Goal: Transaction & Acquisition: Purchase product/service

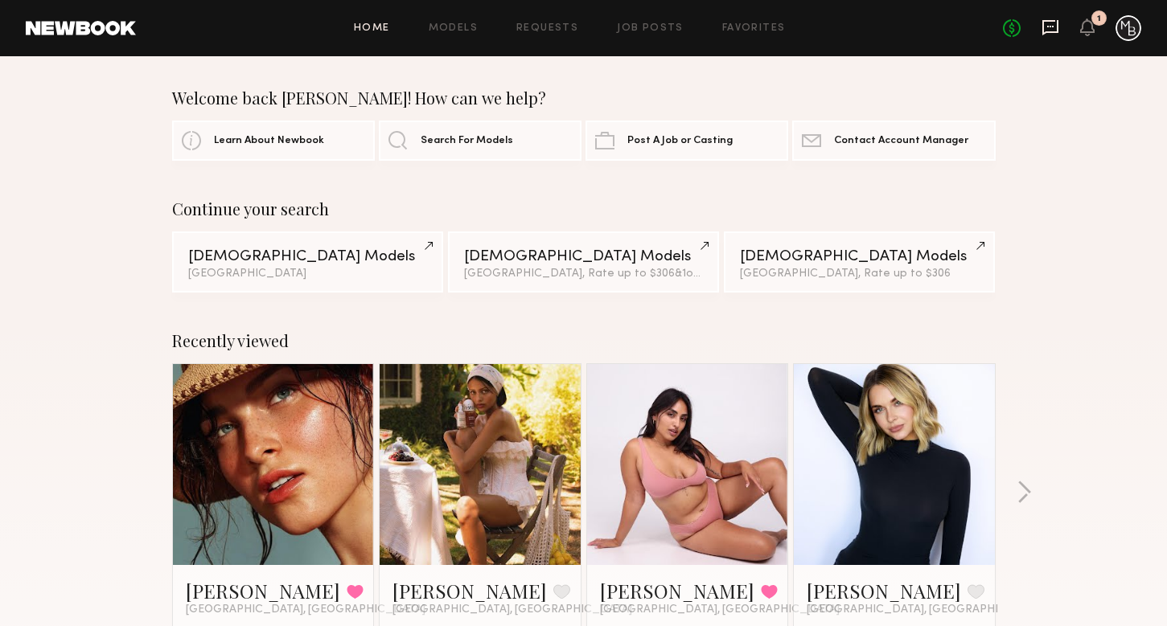
click at [1044, 23] on icon at bounding box center [1050, 27] width 16 height 15
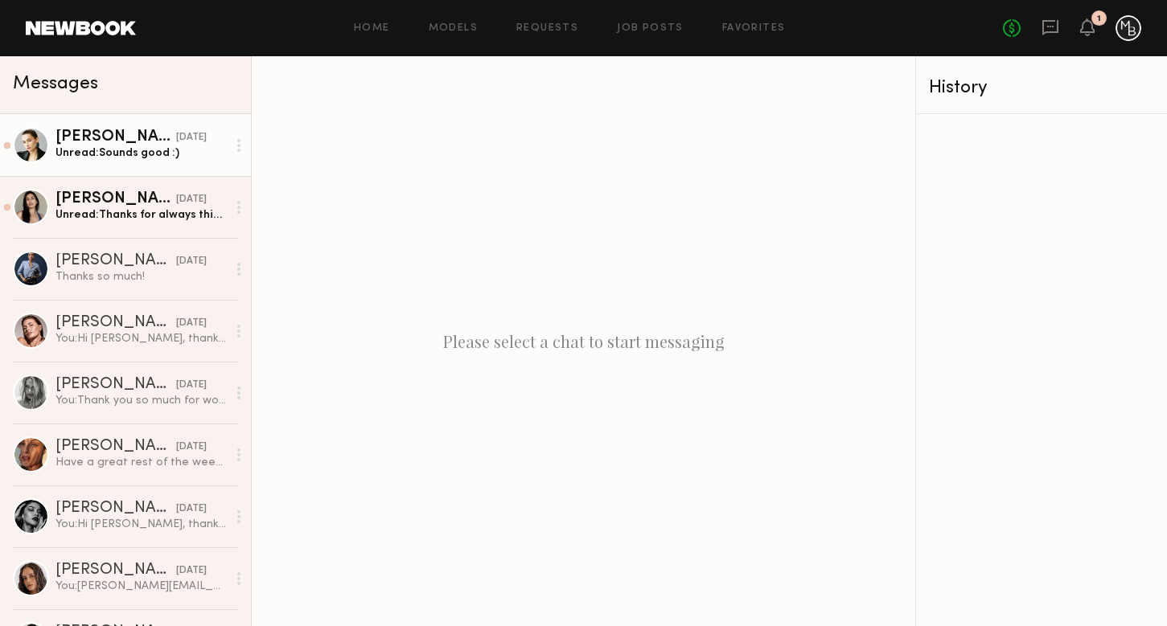
click at [115, 154] on div "Unread: Sounds good :)" at bounding box center [140, 153] width 171 height 15
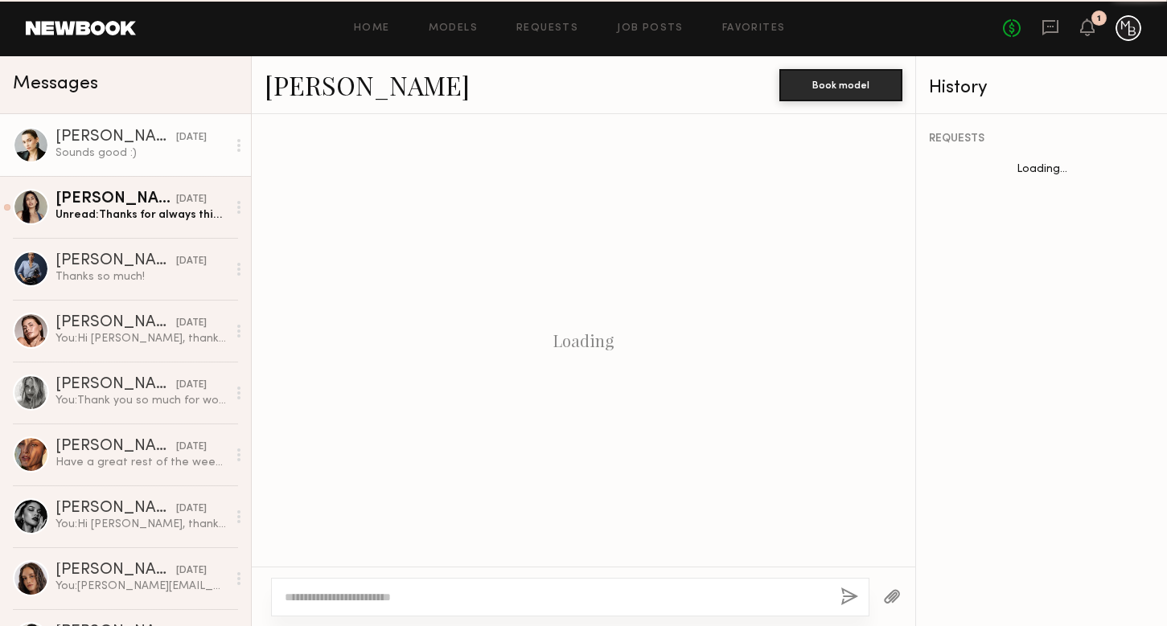
scroll to position [895, 0]
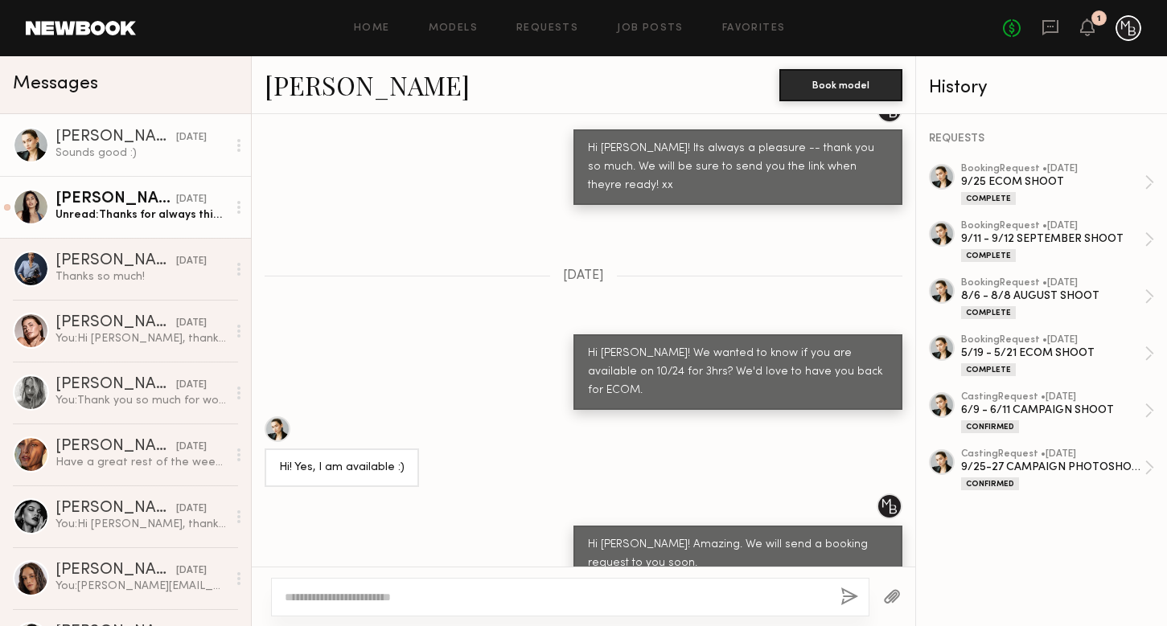
click at [125, 201] on div "Sharon C." at bounding box center [115, 199] width 121 height 16
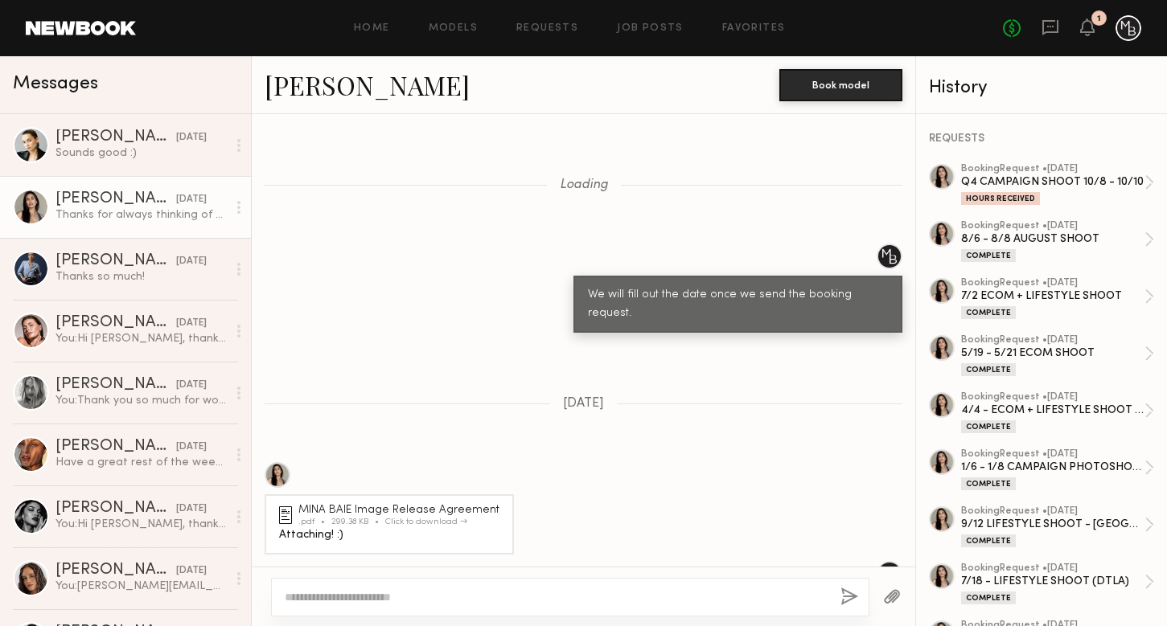
scroll to position [971, 0]
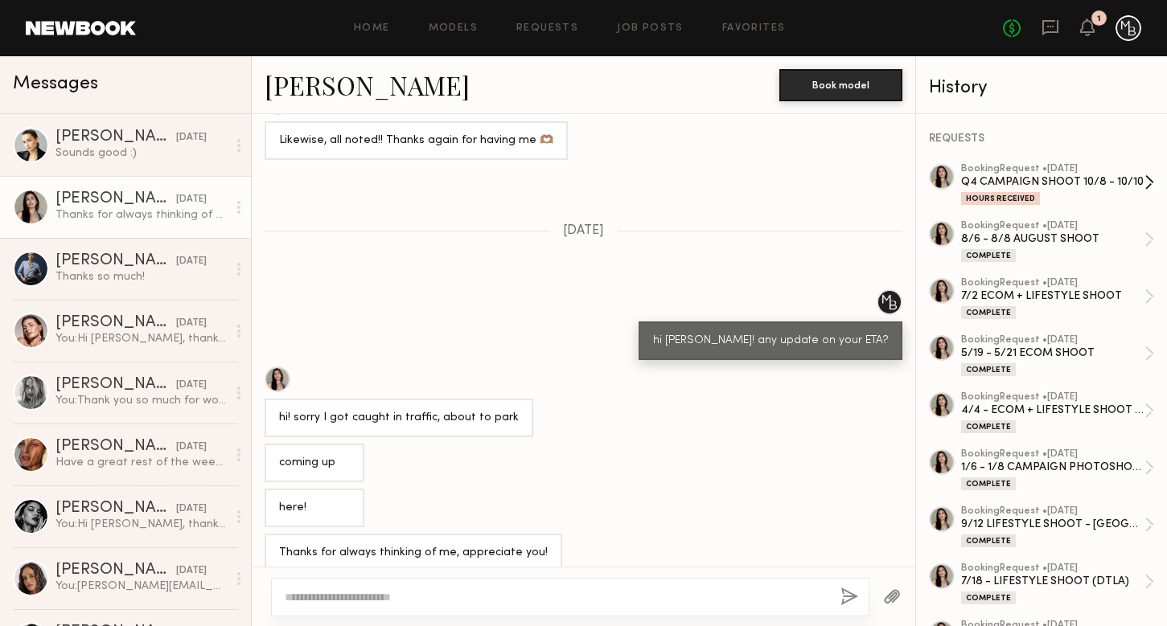
click at [1090, 177] on div "Q4 CAMPAIGN SHOOT 10/8 - 10/10" at bounding box center [1052, 181] width 183 height 15
click at [548, 333] on div "hi sharon! any update on your ETA?" at bounding box center [583, 324] width 663 height 71
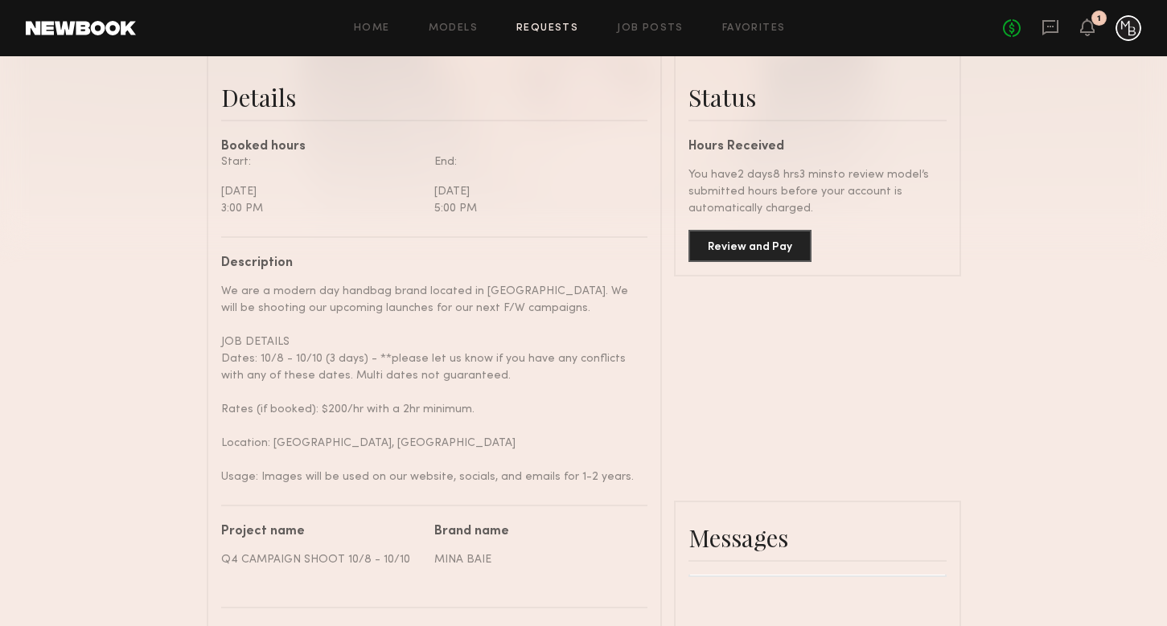
scroll to position [409, 0]
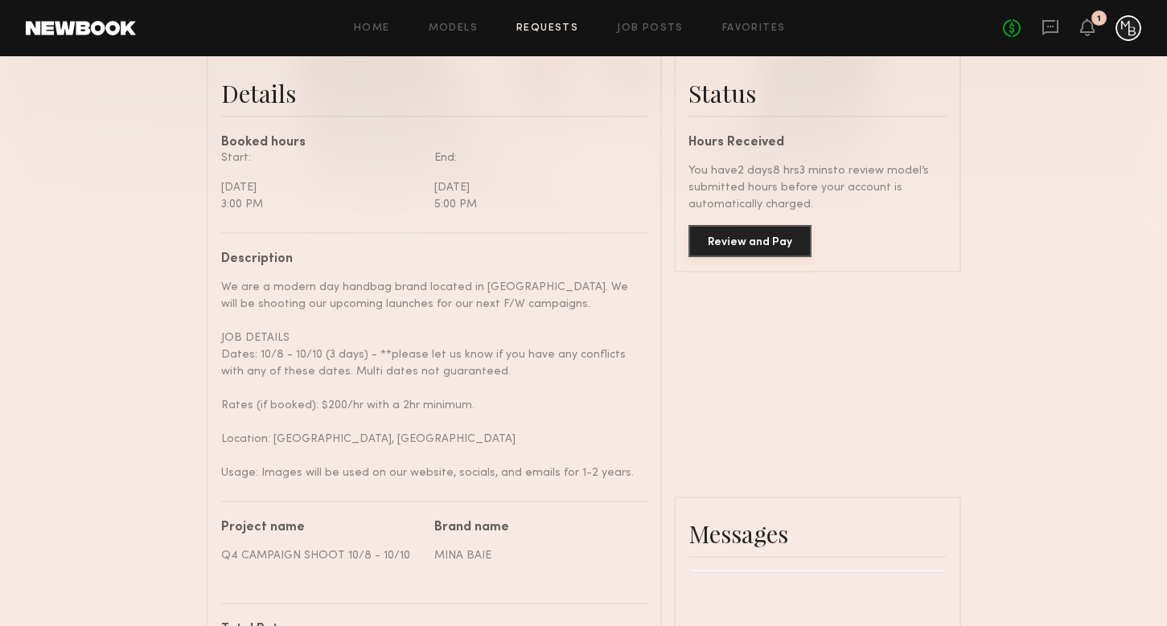
click at [754, 254] on button "Review and Pay" at bounding box center [749, 241] width 123 height 32
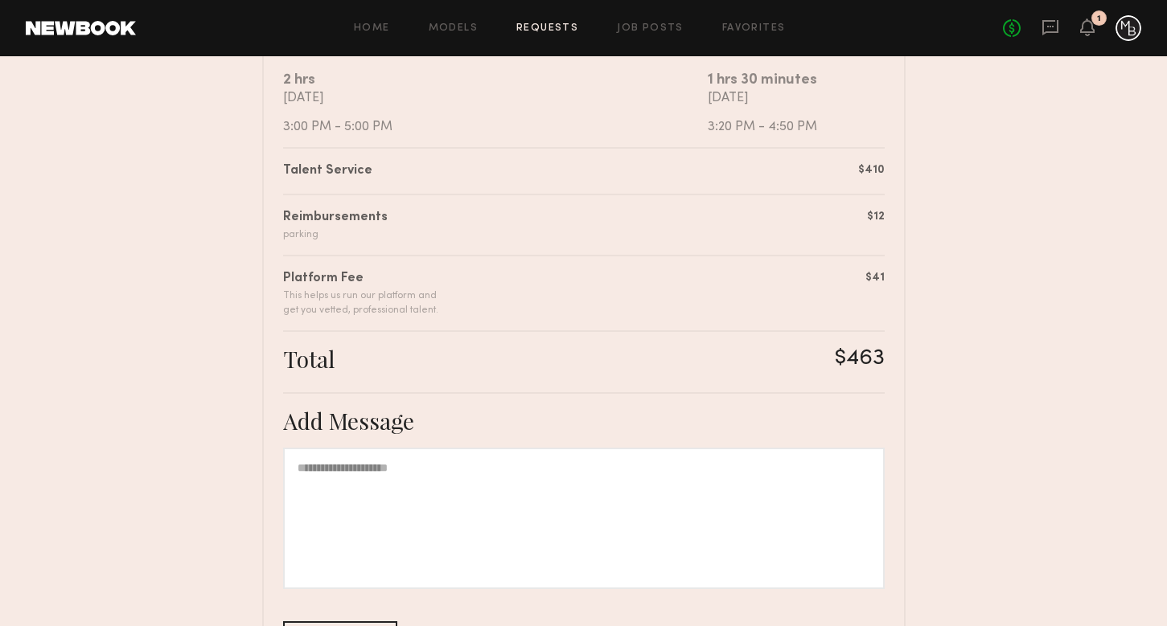
scroll to position [462, 0]
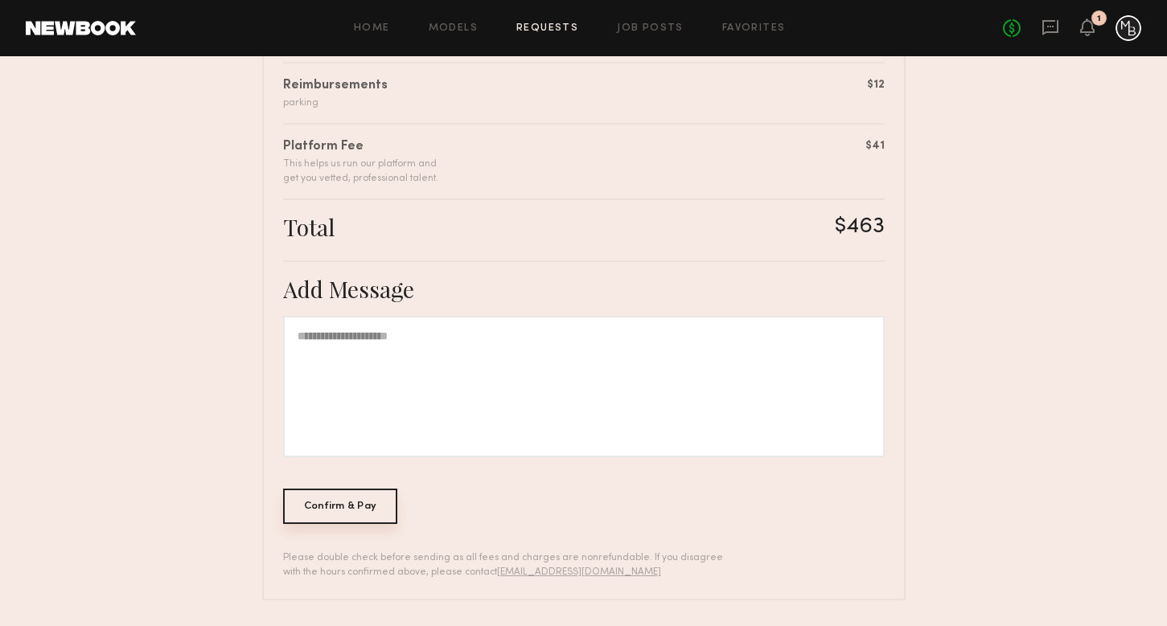
click at [326, 511] on div "Confirm & Pay" at bounding box center [340, 506] width 115 height 35
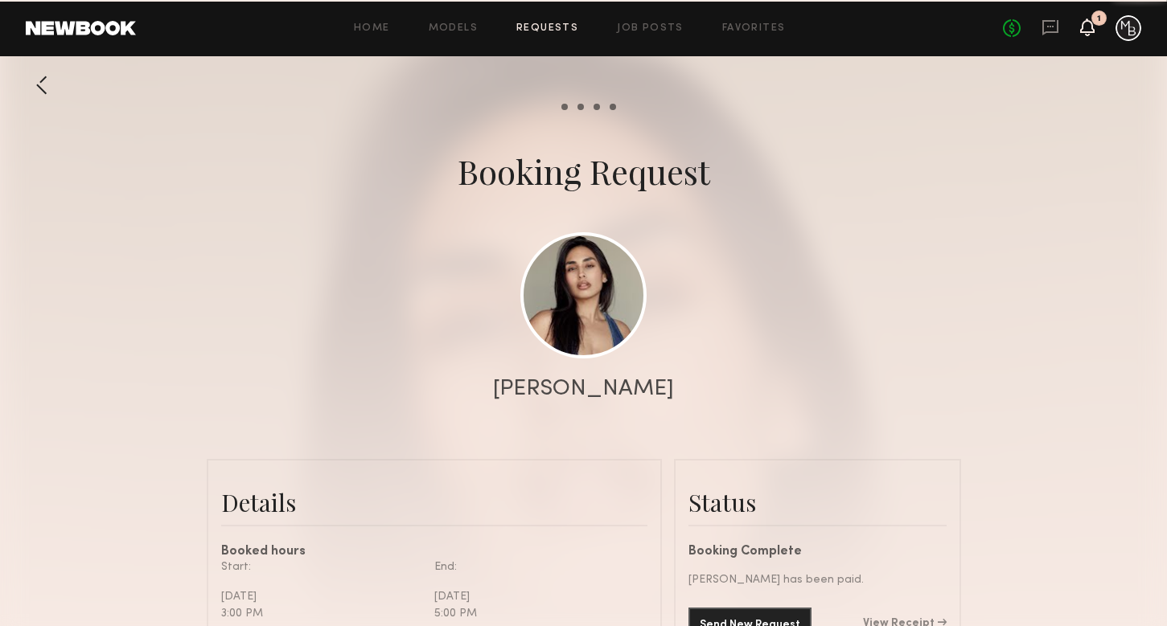
scroll to position [1106, 0]
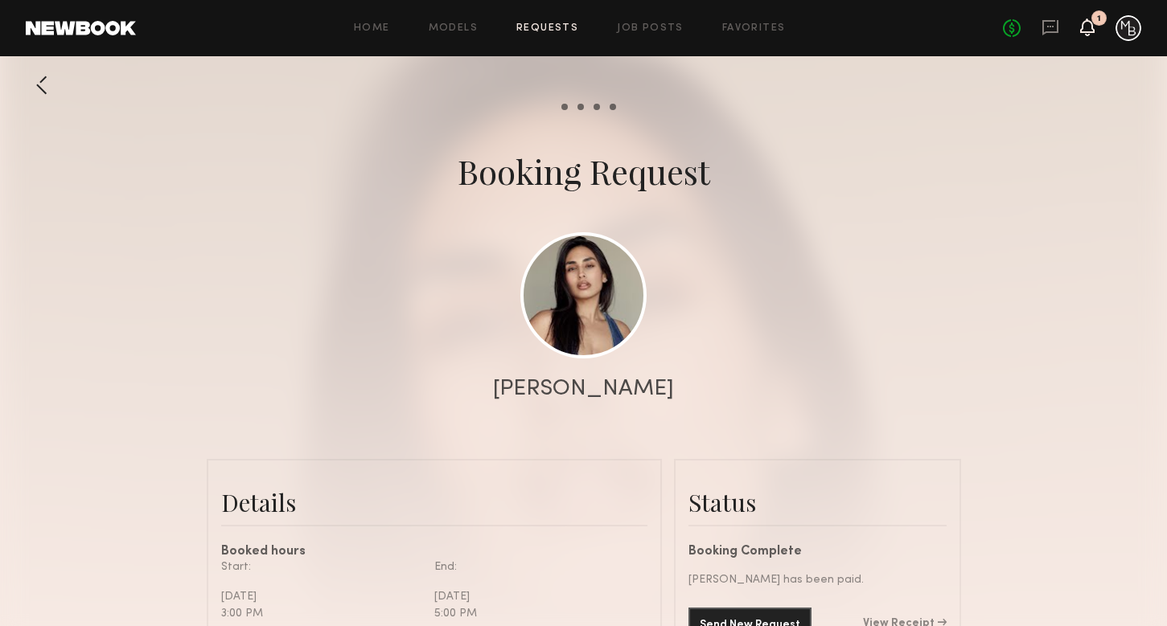
click at [1089, 30] on icon at bounding box center [1087, 26] width 13 height 11
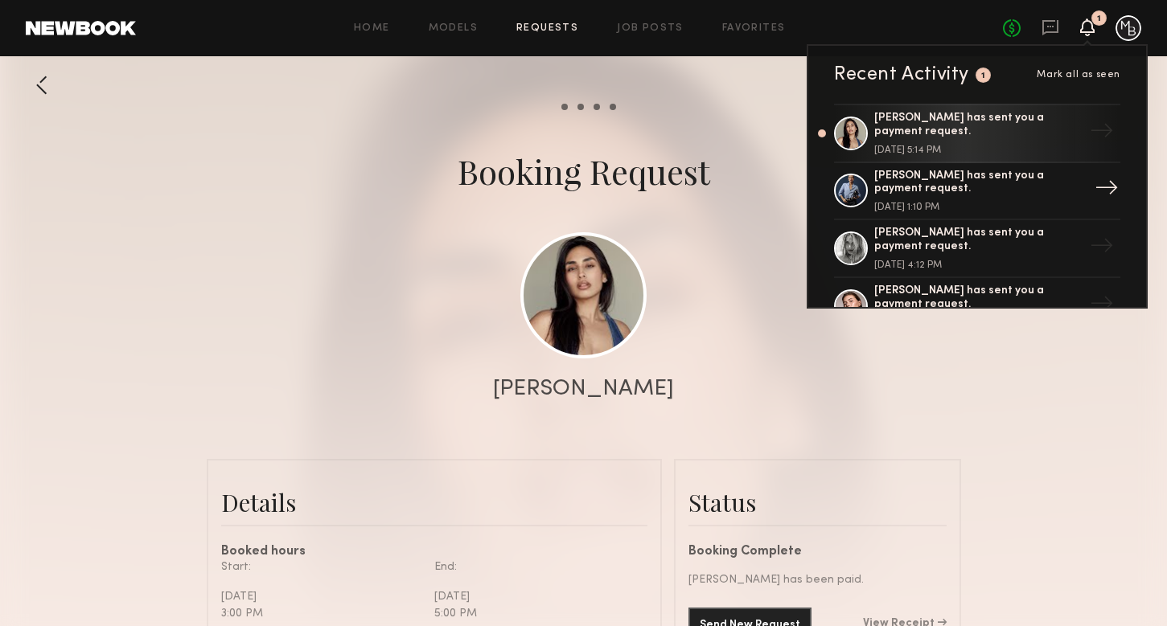
click at [947, 190] on div "Kloey R. has sent you a payment request." at bounding box center [978, 183] width 209 height 27
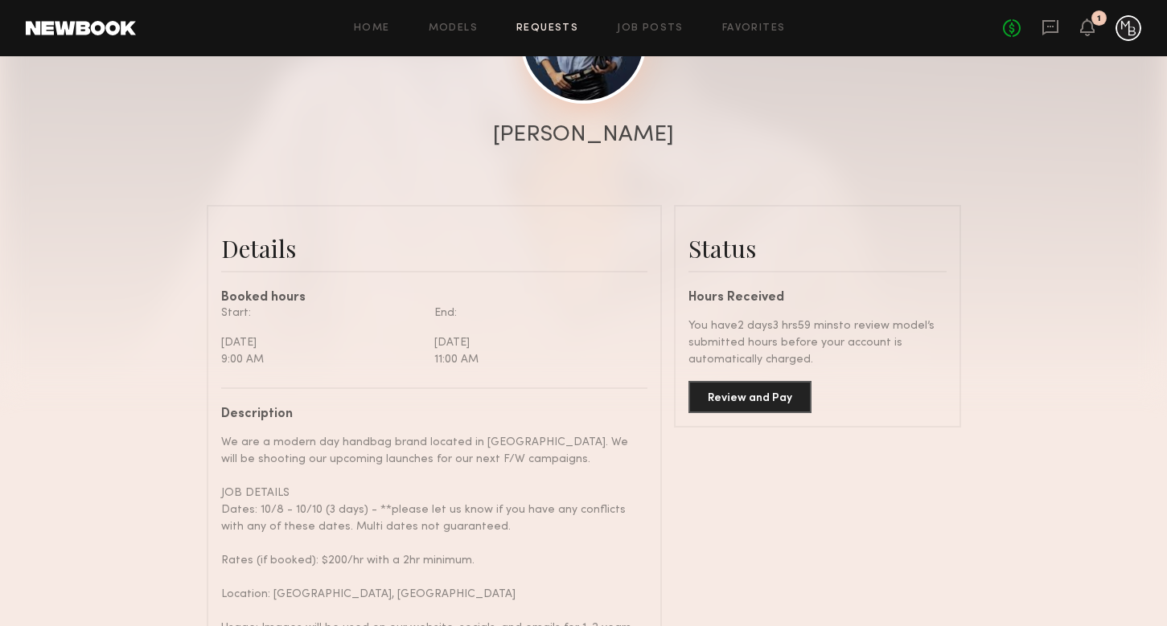
scroll to position [255, 0]
click at [764, 395] on button "Review and Pay" at bounding box center [749, 396] width 123 height 32
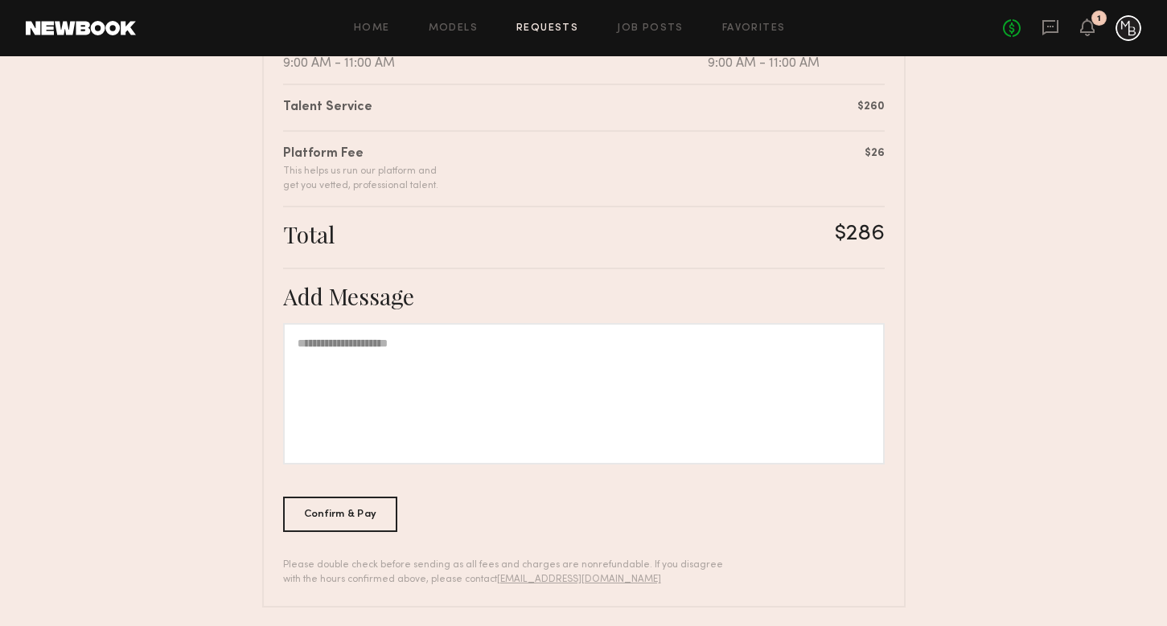
scroll to position [401, 0]
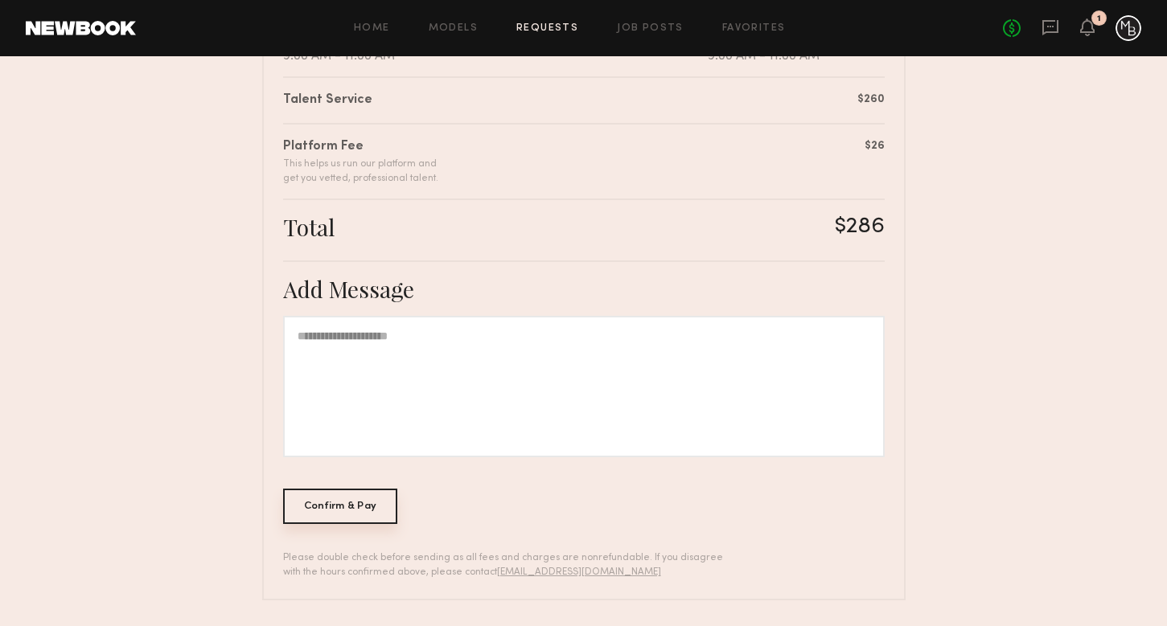
click at [360, 505] on div "Confirm & Pay" at bounding box center [340, 506] width 115 height 35
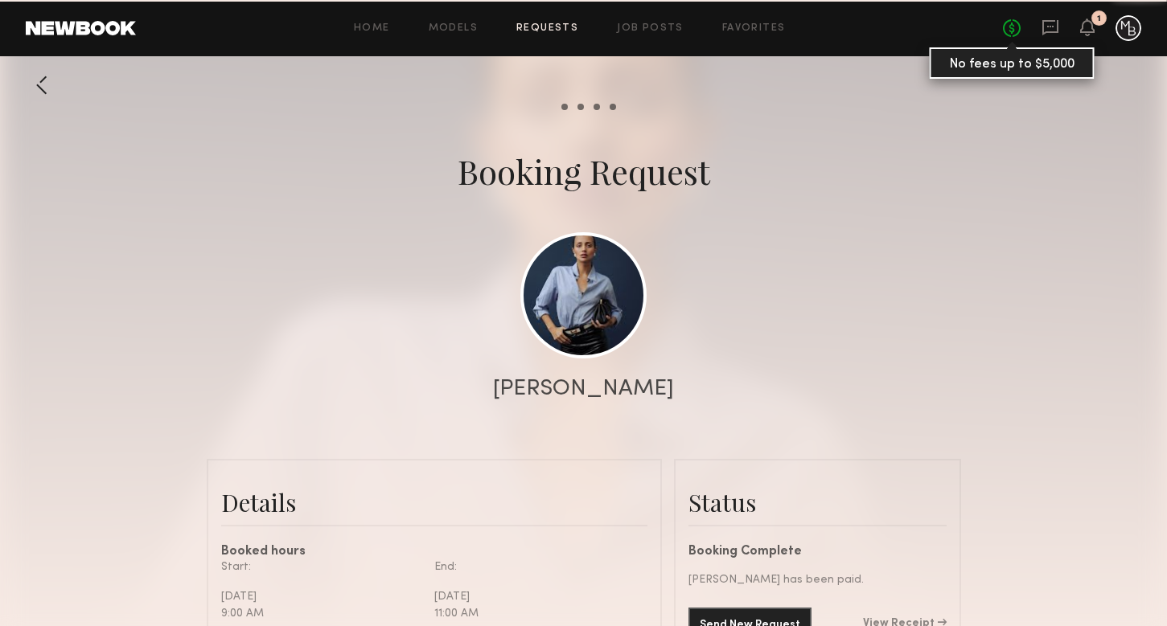
scroll to position [1340, 0]
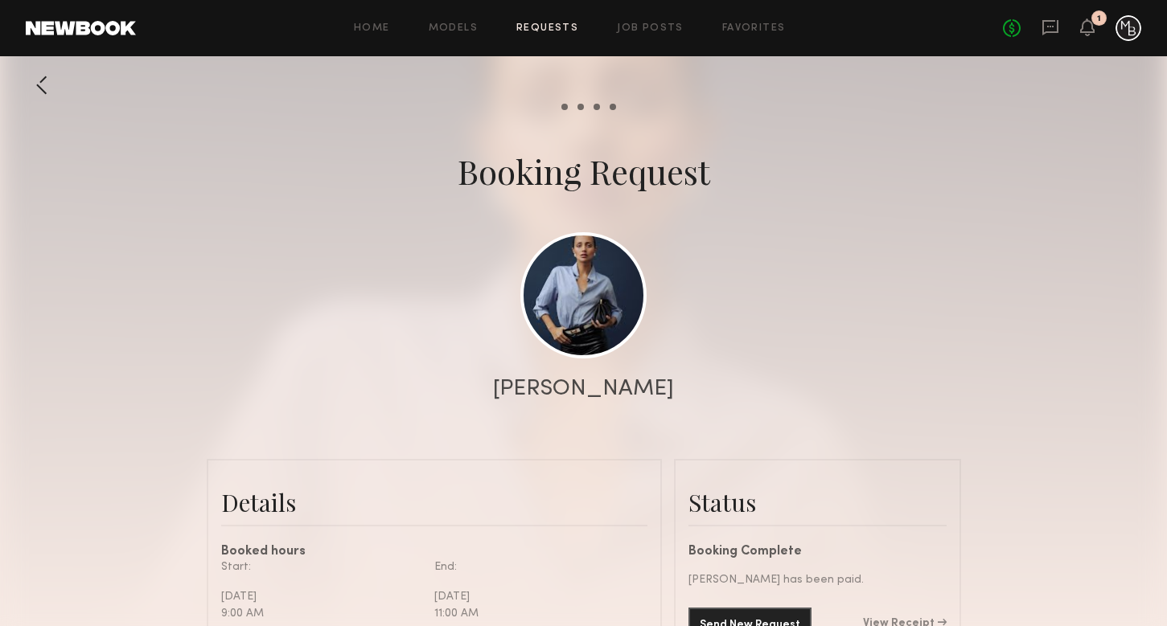
click at [1077, 31] on div "No fees up to $5,000 1" at bounding box center [1072, 28] width 138 height 26
click at [1085, 29] on icon at bounding box center [1087, 26] width 13 height 11
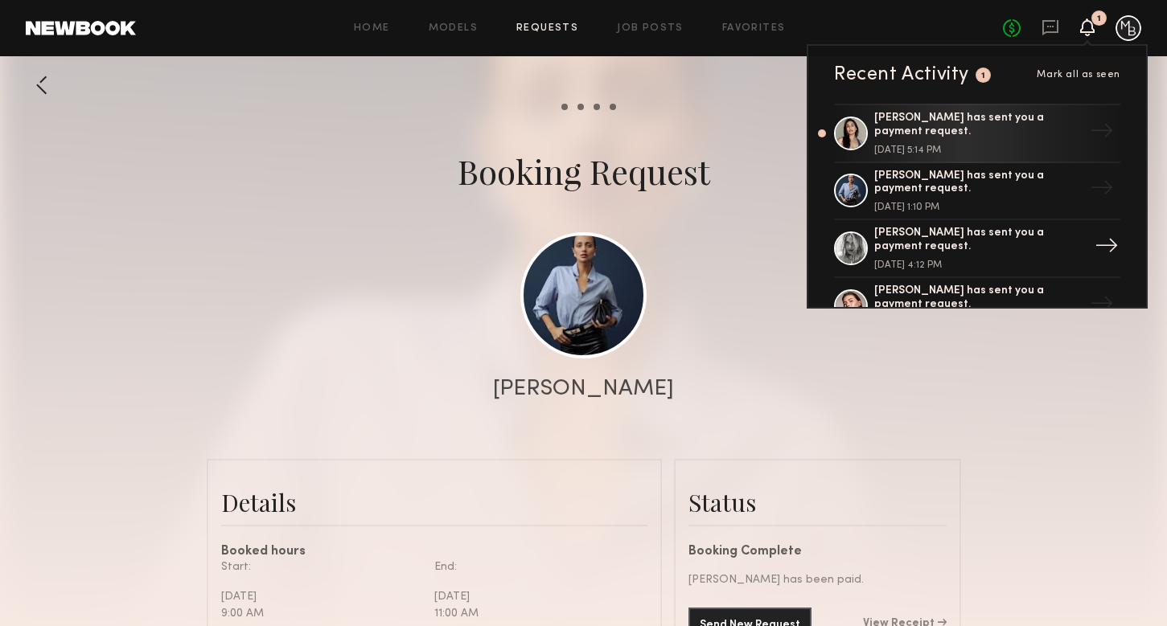
click at [916, 257] on div "Ashley T. has sent you a payment request. October 09, 2025 @ 4:12 PM" at bounding box center [978, 248] width 209 height 43
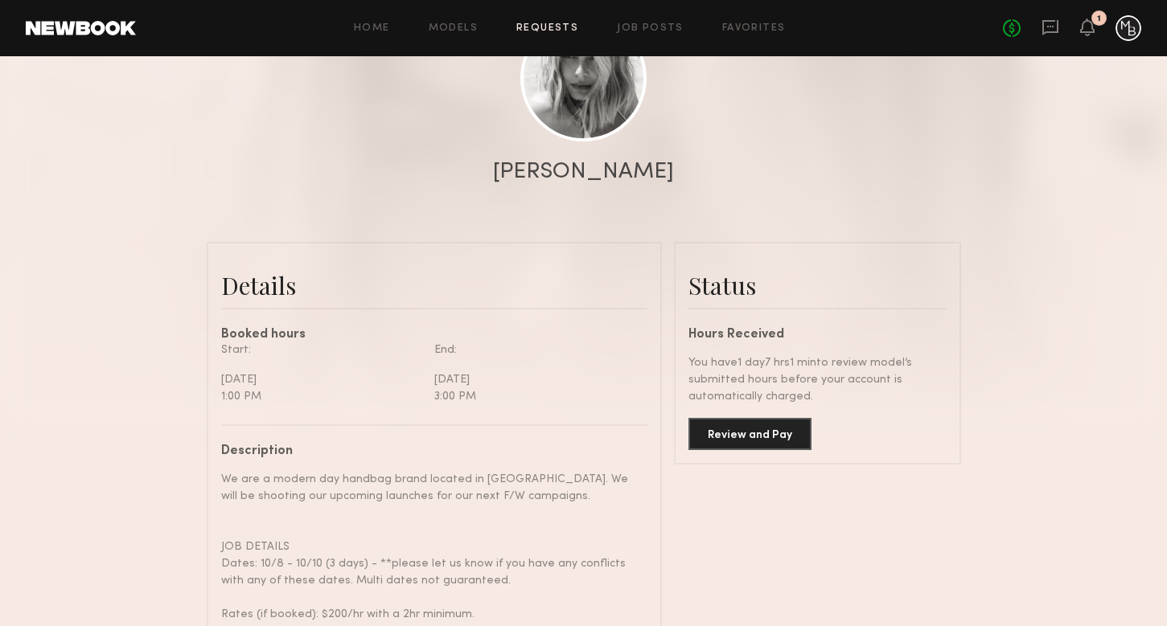
scroll to position [1377, 0]
click at [740, 436] on button "Review and Pay" at bounding box center [749, 433] width 123 height 32
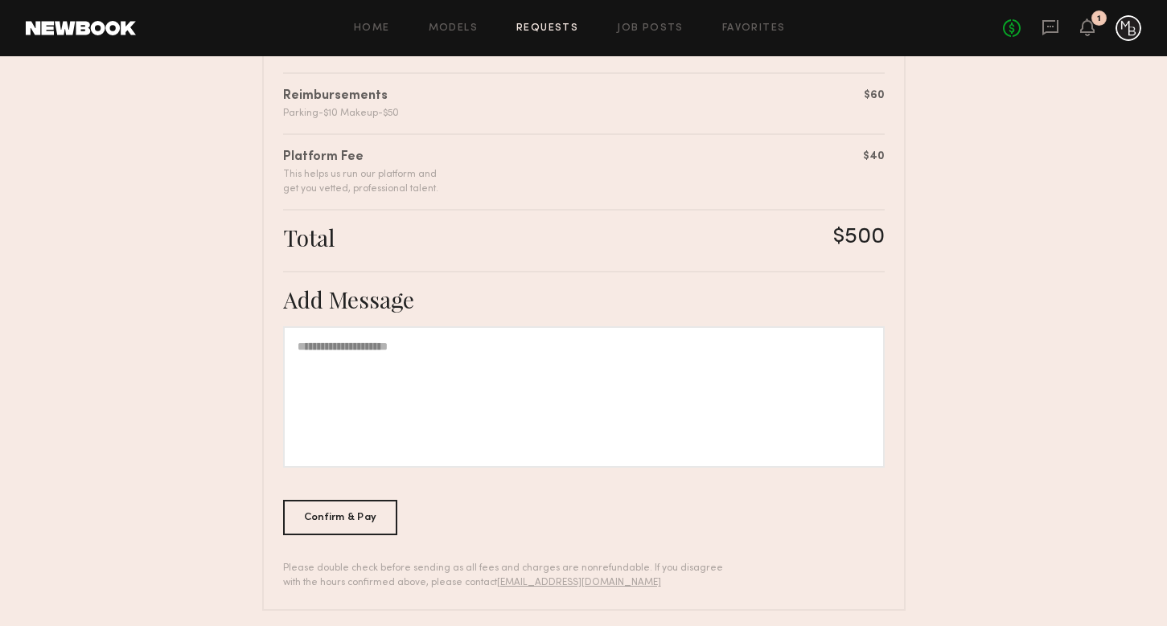
scroll to position [457, 0]
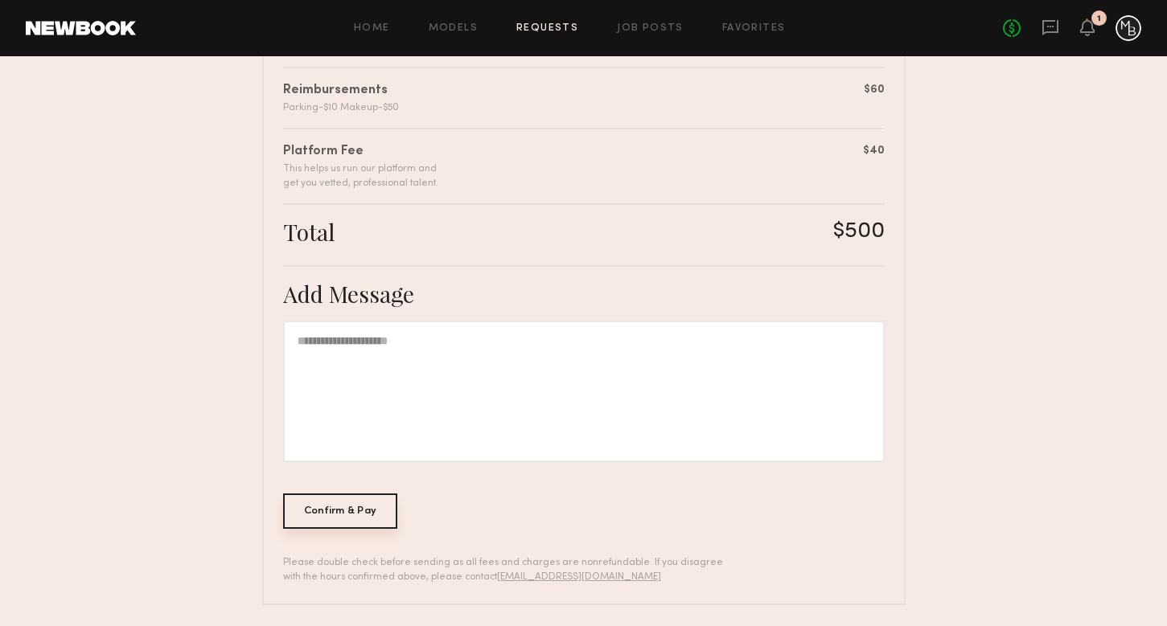
click at [358, 518] on div "Confirm & Pay" at bounding box center [340, 511] width 115 height 35
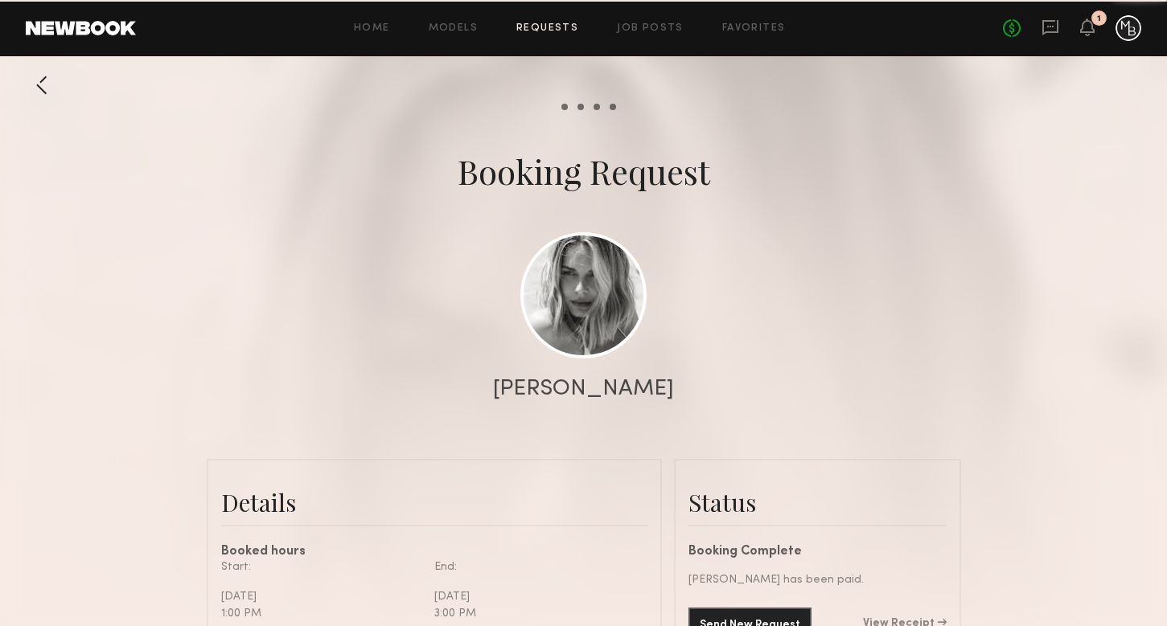
scroll to position [1377, 0]
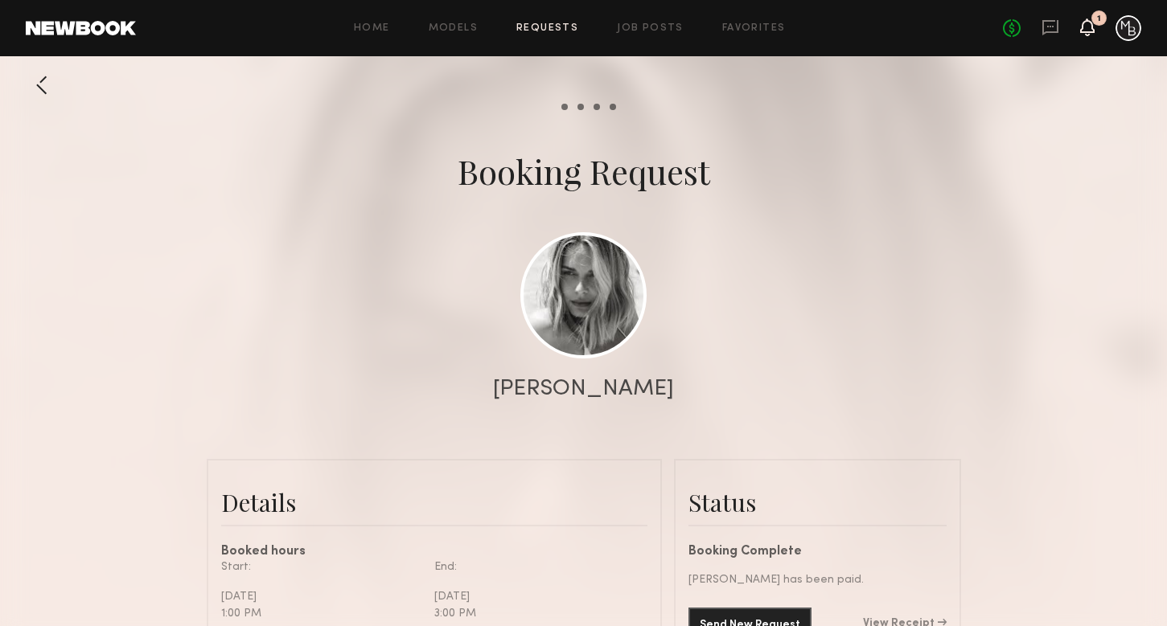
click at [1082, 31] on icon at bounding box center [1087, 26] width 13 height 11
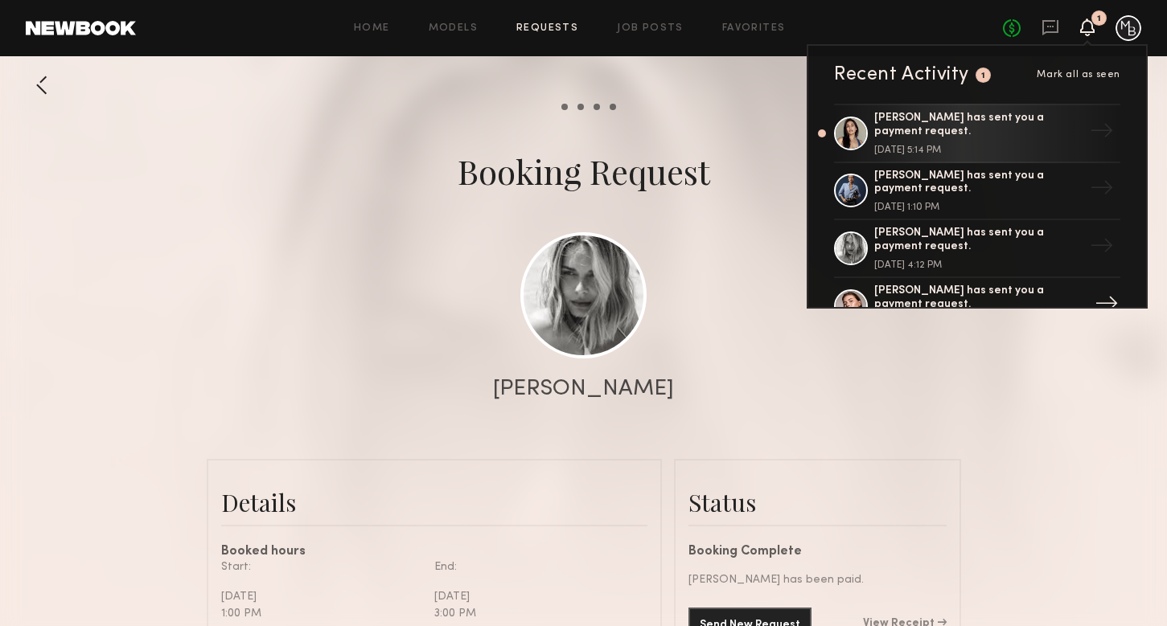
click at [955, 293] on div "Chelsey M. has sent you a payment request." at bounding box center [978, 298] width 209 height 27
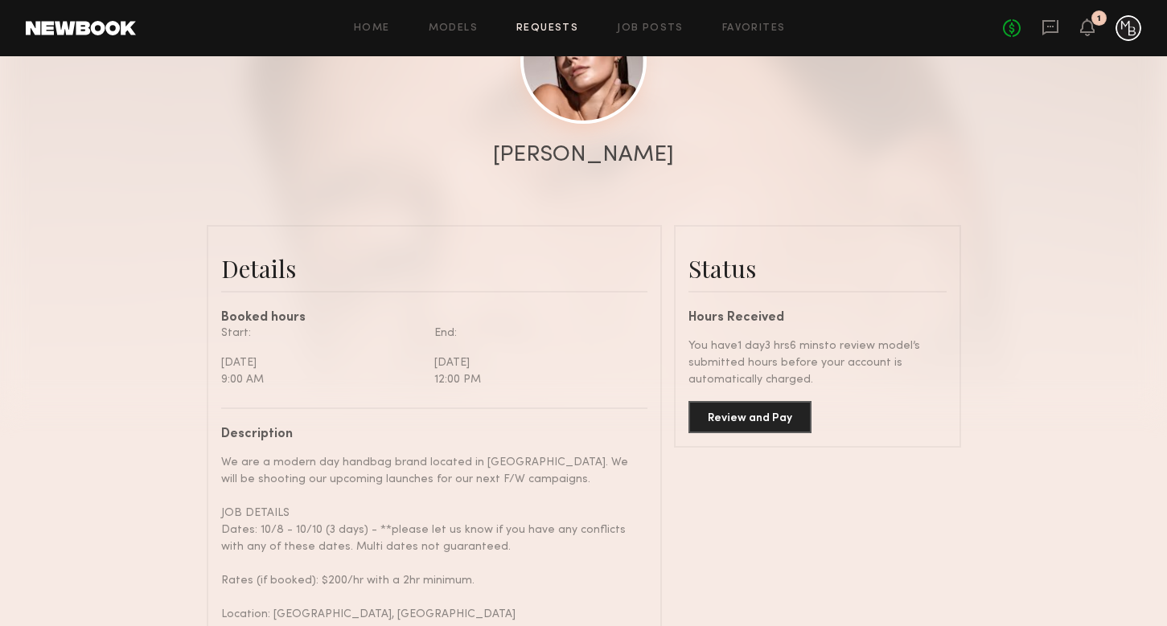
scroll to position [238, 0]
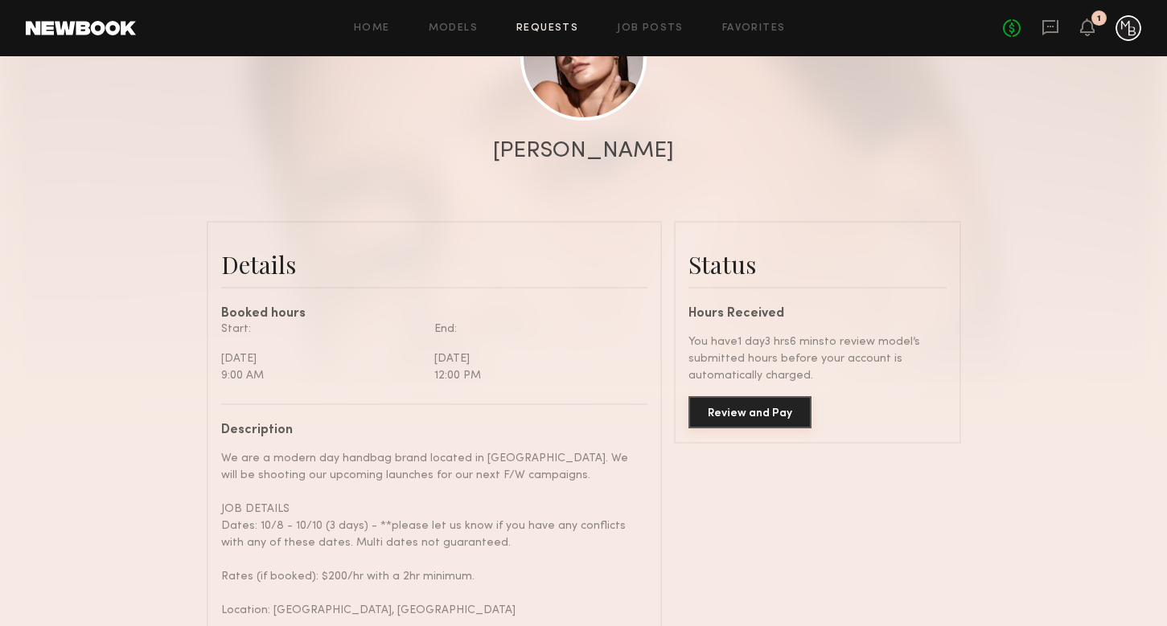
click at [773, 415] on button "Review and Pay" at bounding box center [749, 412] width 123 height 32
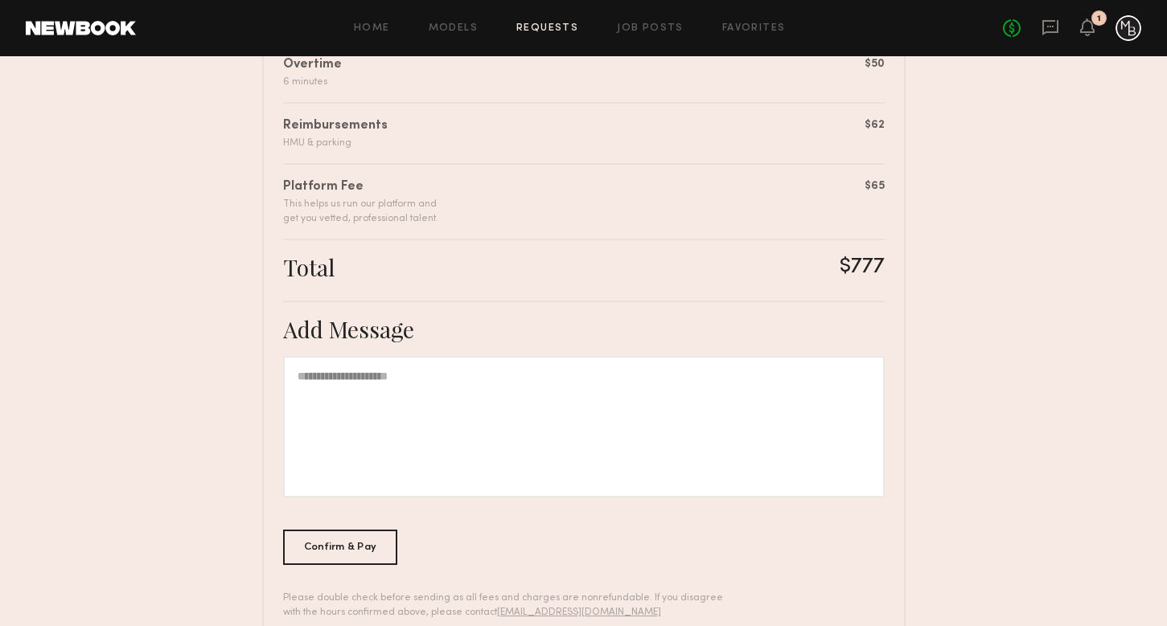
scroll to position [523, 0]
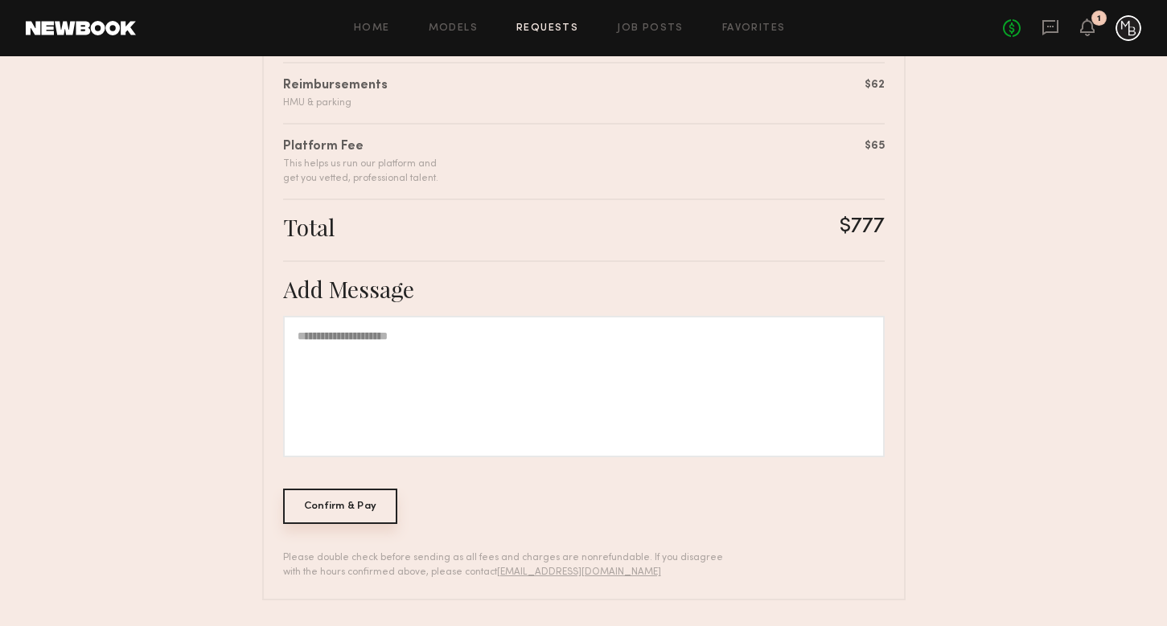
click at [351, 515] on div "Confirm & Pay" at bounding box center [340, 506] width 115 height 35
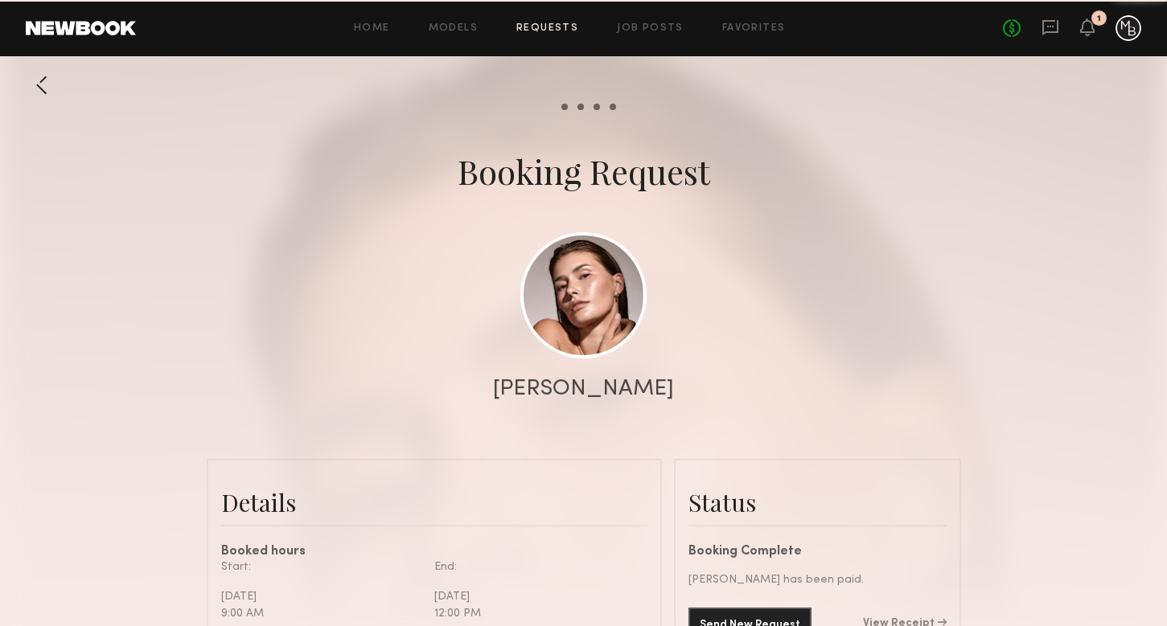
scroll to position [1565, 0]
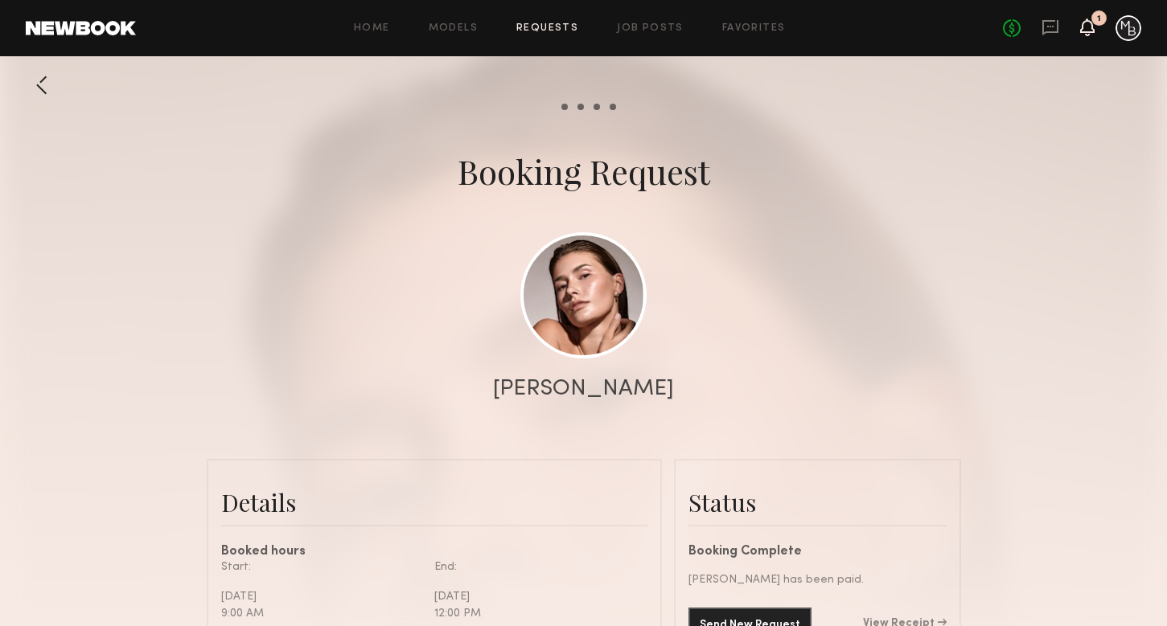
click at [1084, 23] on icon at bounding box center [1087, 26] width 13 height 11
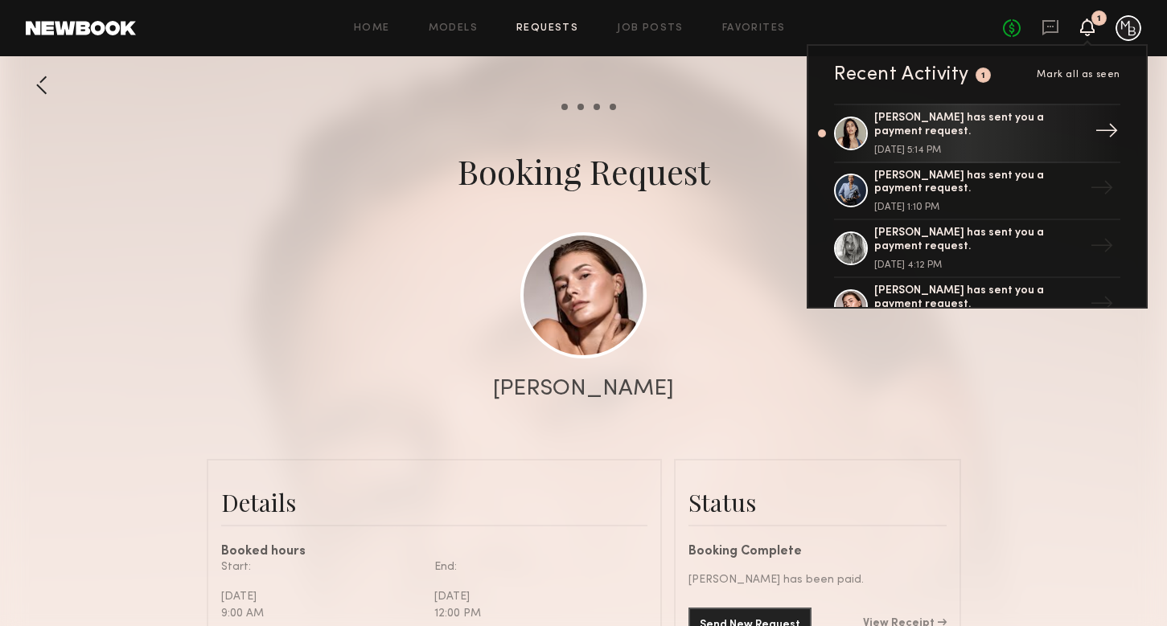
click at [942, 146] on div "October 10, 2025 @ 5:14 PM" at bounding box center [978, 151] width 209 height 10
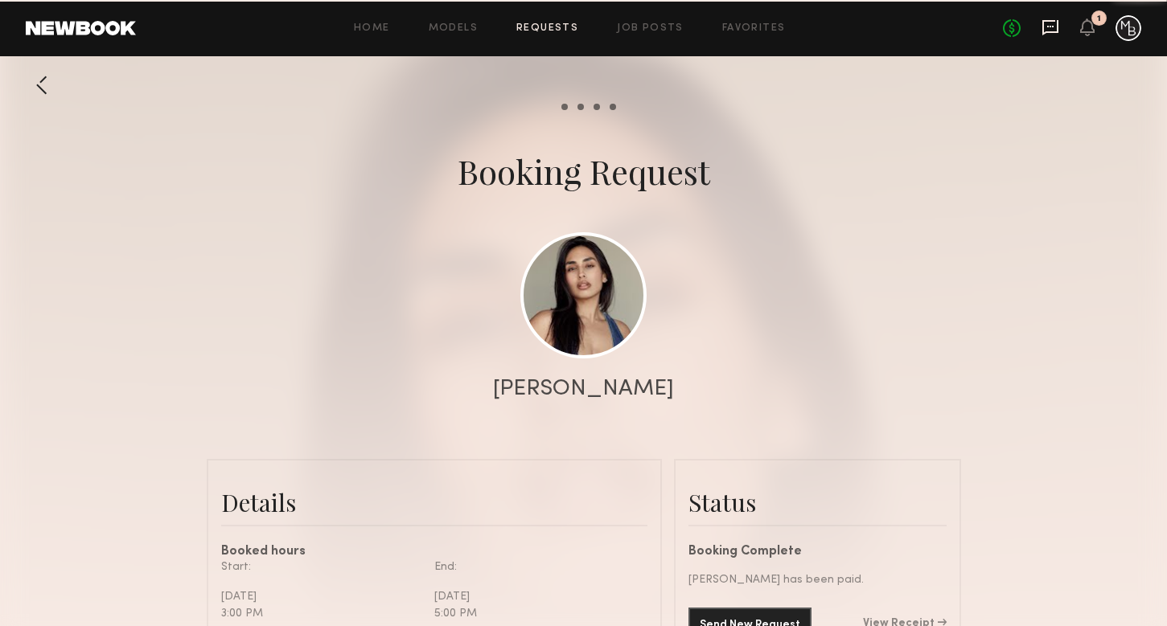
scroll to position [1106, 0]
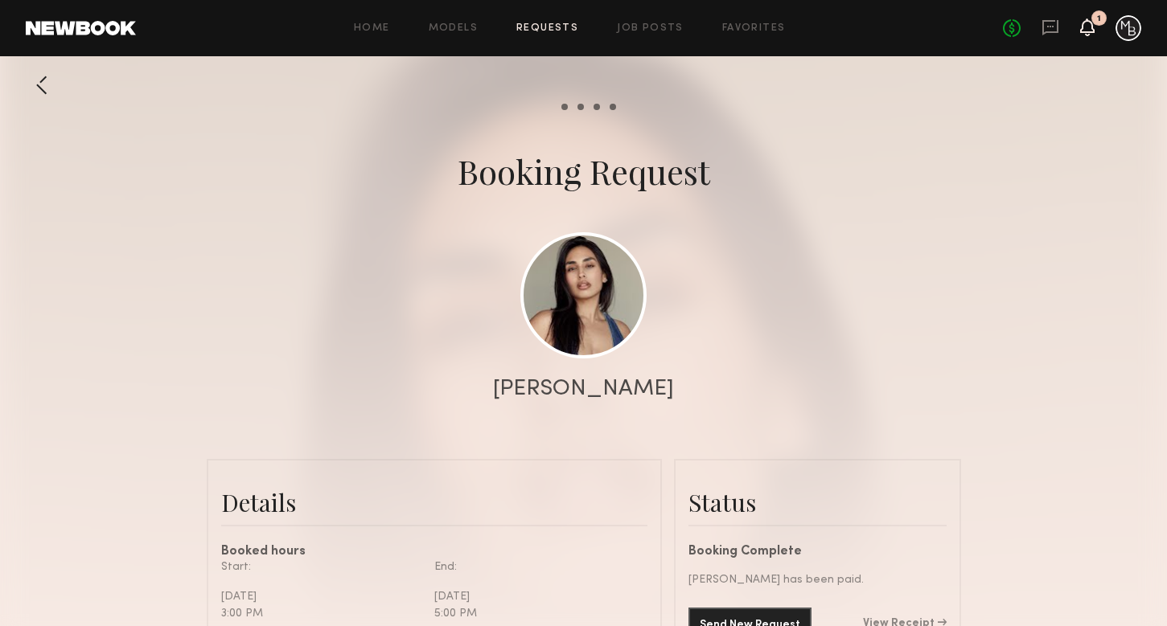
click at [1081, 22] on icon at bounding box center [1087, 27] width 14 height 18
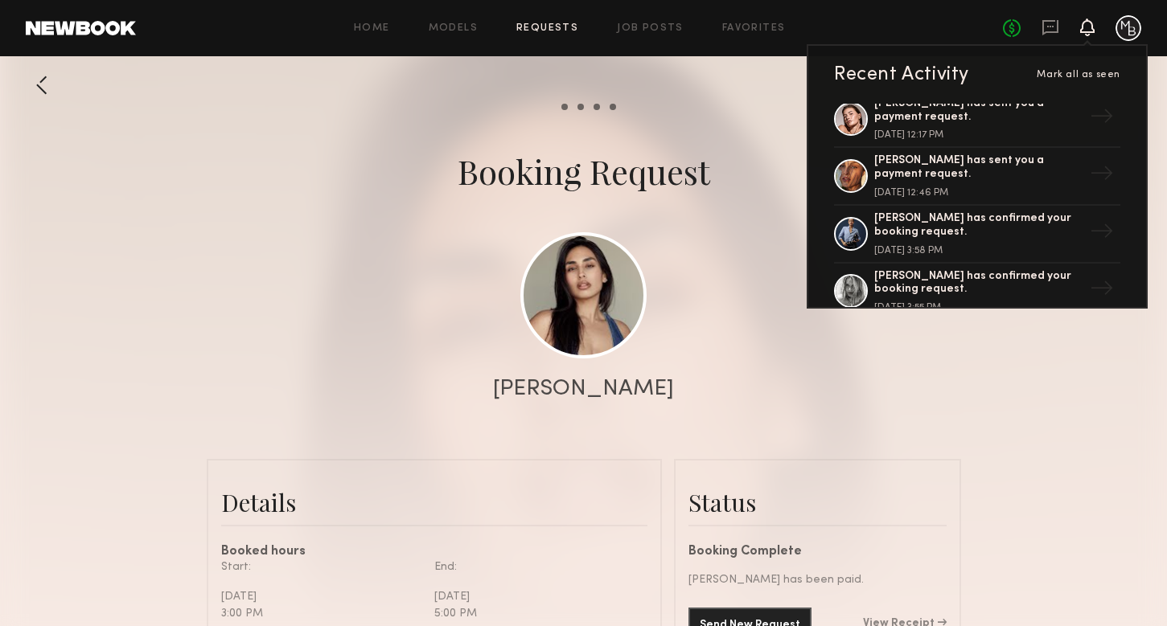
scroll to position [180, 0]
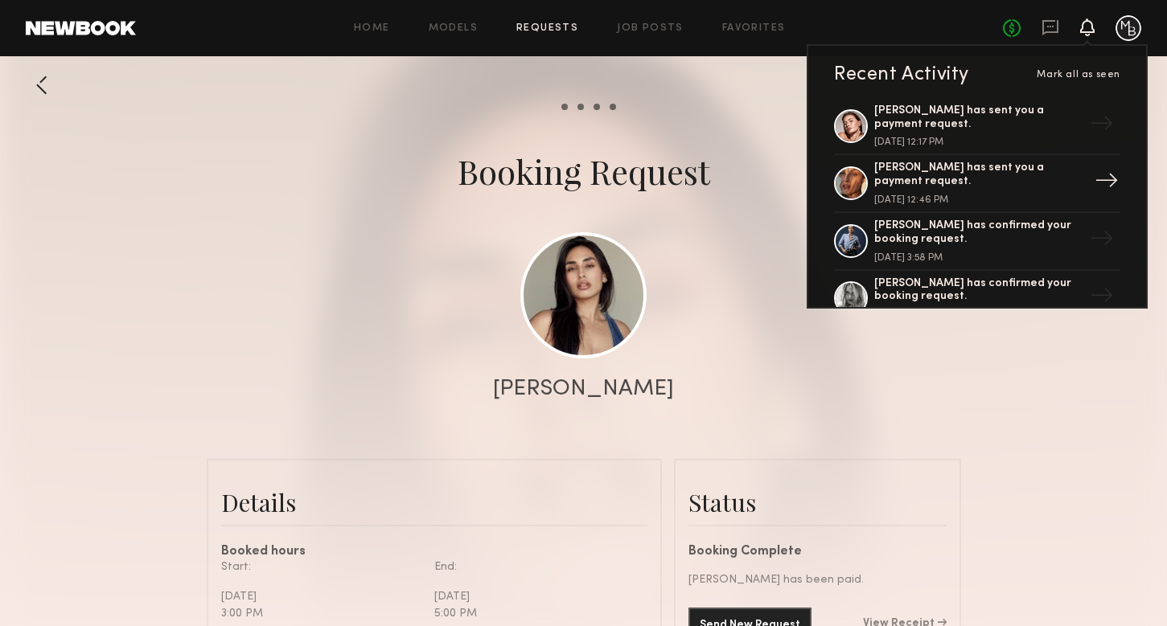
click at [951, 183] on div "Nicole C. has sent you a payment request." at bounding box center [978, 175] width 209 height 27
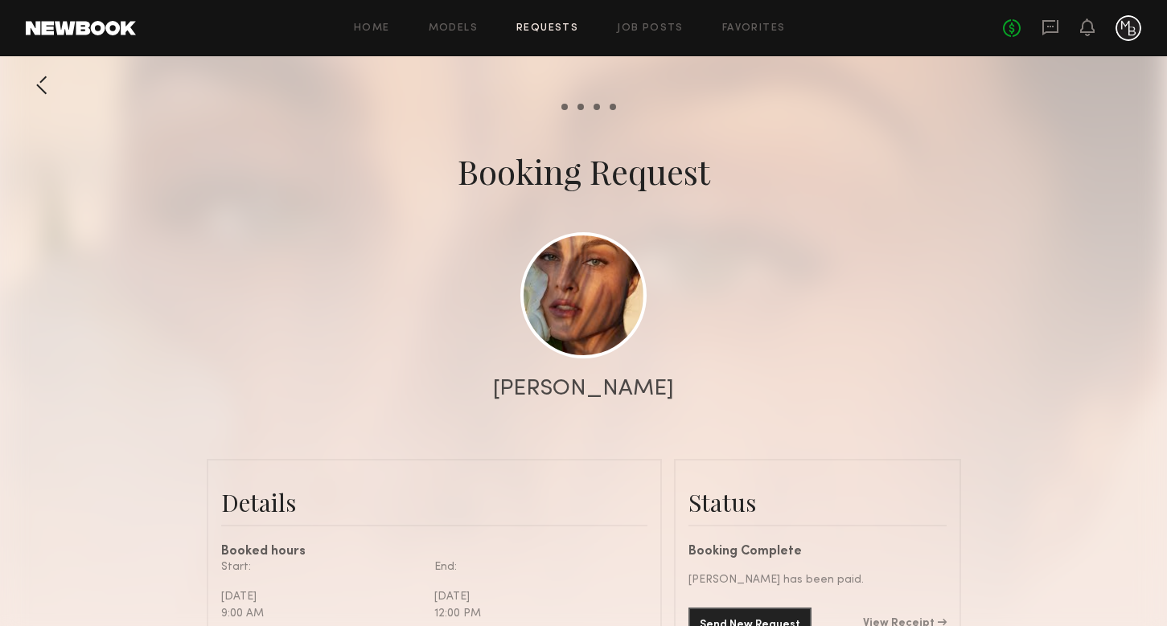
click at [1118, 24] on div at bounding box center [1128, 28] width 26 height 26
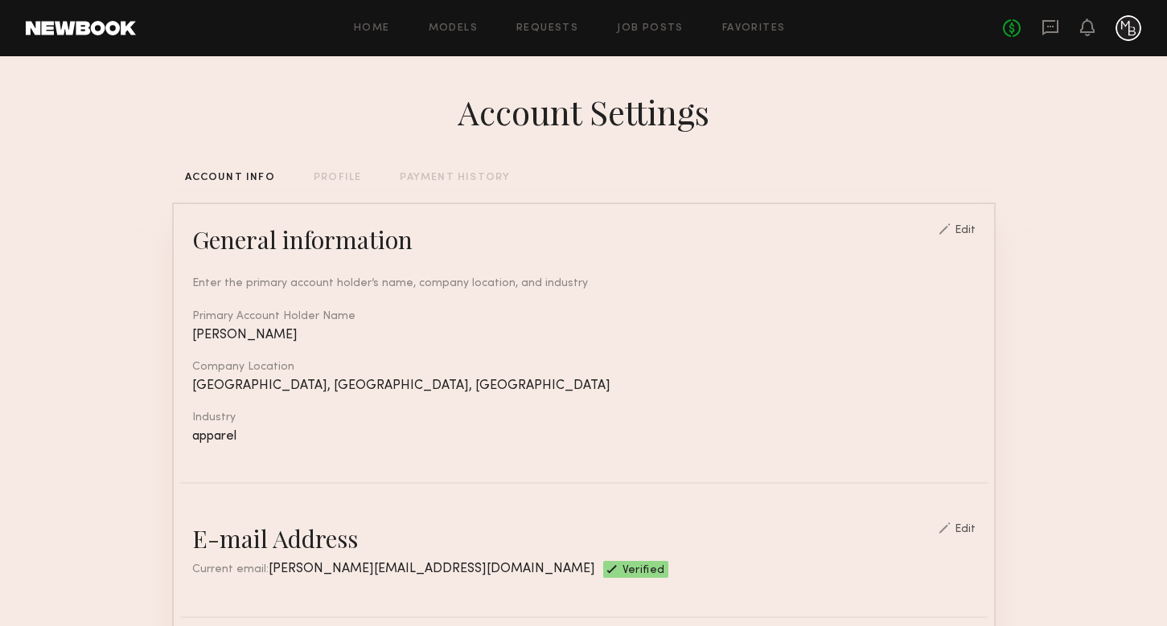
click at [1123, 30] on div at bounding box center [1128, 28] width 26 height 26
click at [1060, 39] on div "No fees up to $5,000" at bounding box center [1072, 28] width 138 height 26
click at [1058, 38] on link at bounding box center [1050, 28] width 18 height 20
